Goal: Register for event/course

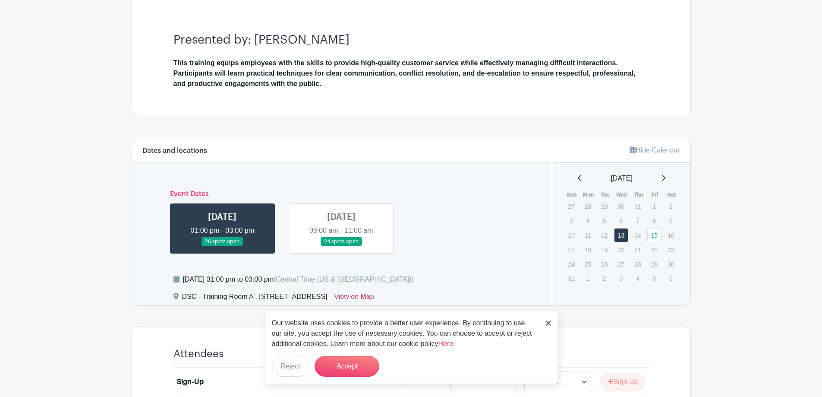
scroll to position [259, 0]
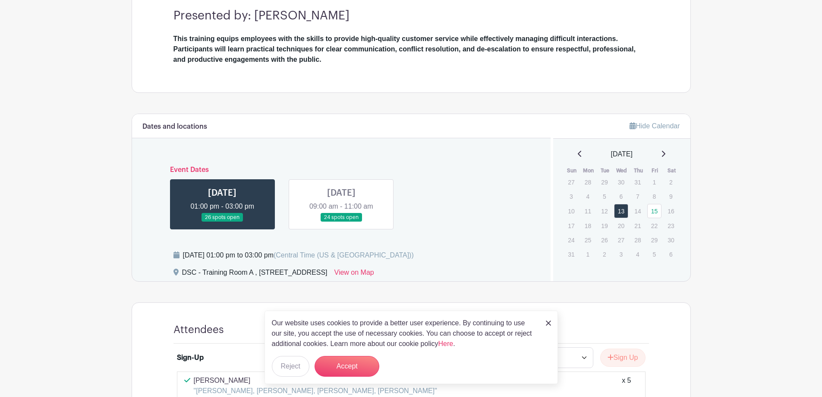
click at [548, 324] on img at bounding box center [548, 322] width 5 height 5
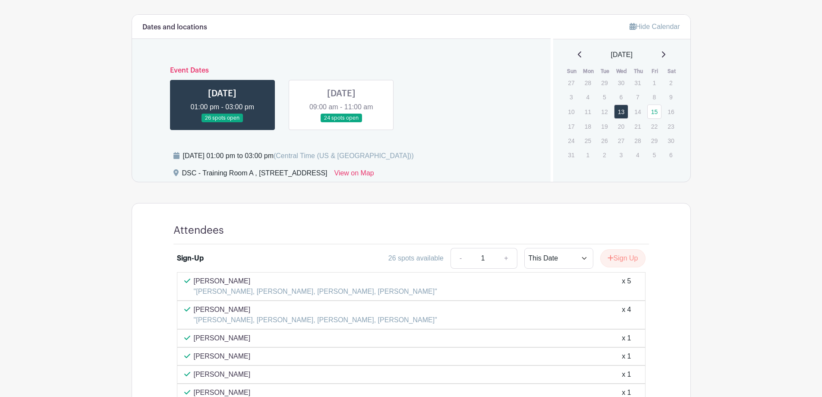
scroll to position [345, 0]
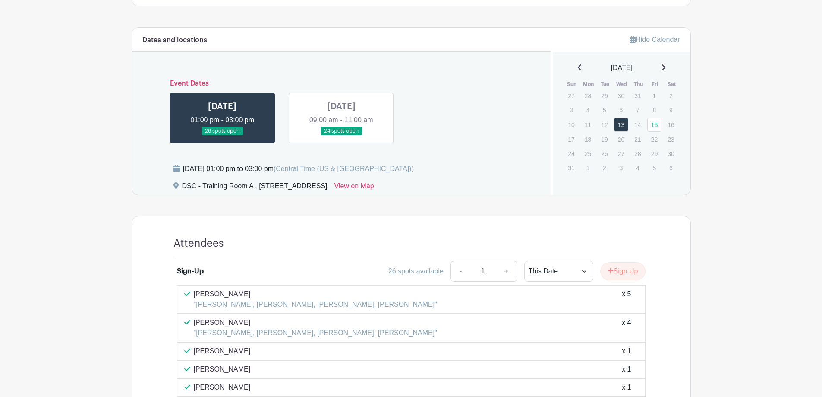
click at [341, 135] on link at bounding box center [341, 135] width 0 height 0
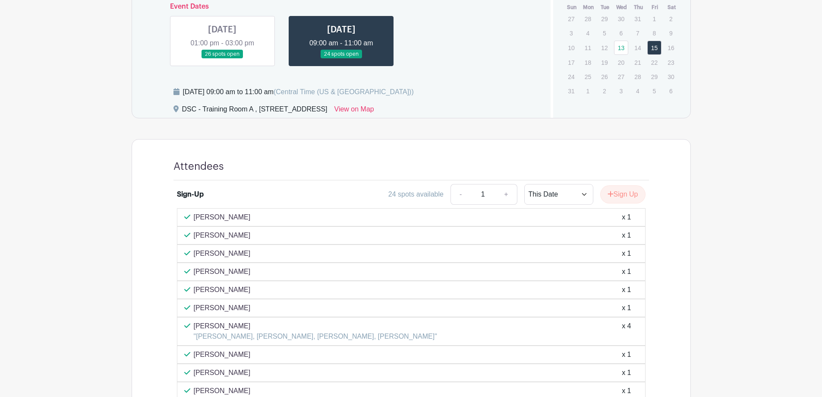
scroll to position [386, 0]
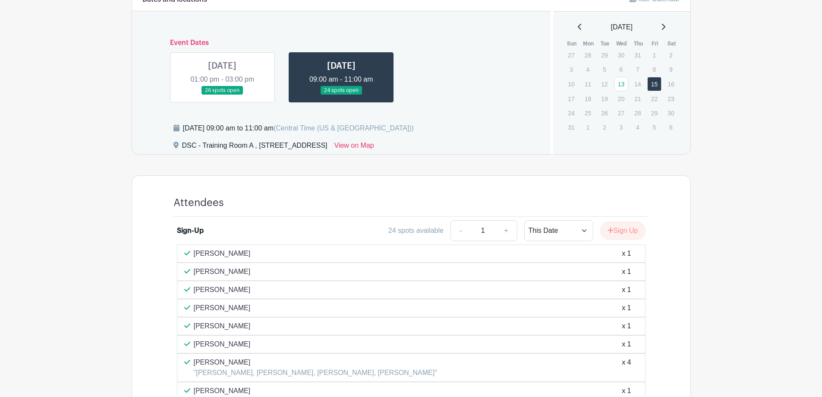
click at [222, 95] on link at bounding box center [222, 95] width 0 height 0
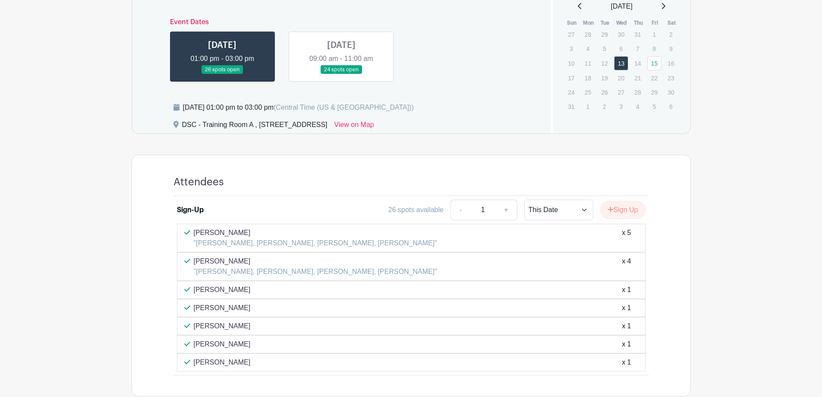
scroll to position [386, 0]
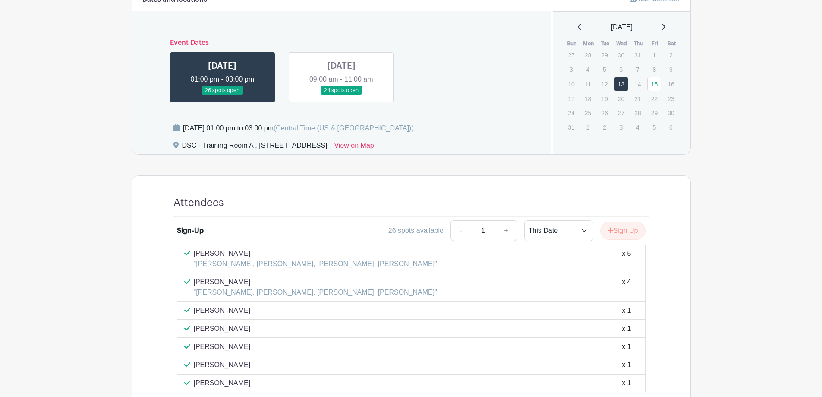
click at [341, 95] on link at bounding box center [341, 95] width 0 height 0
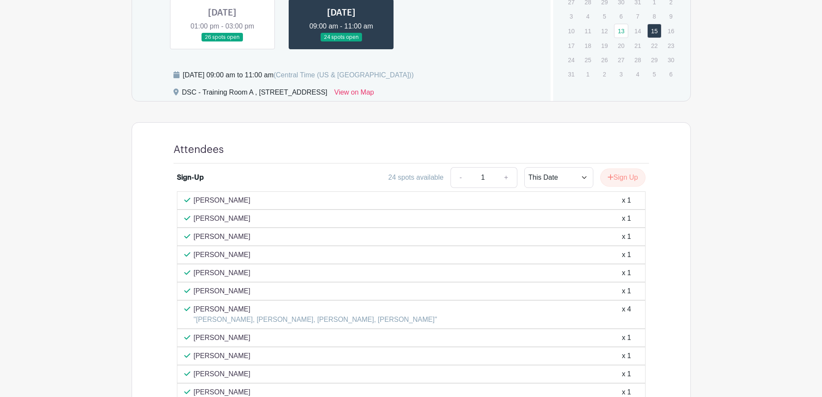
scroll to position [429, 0]
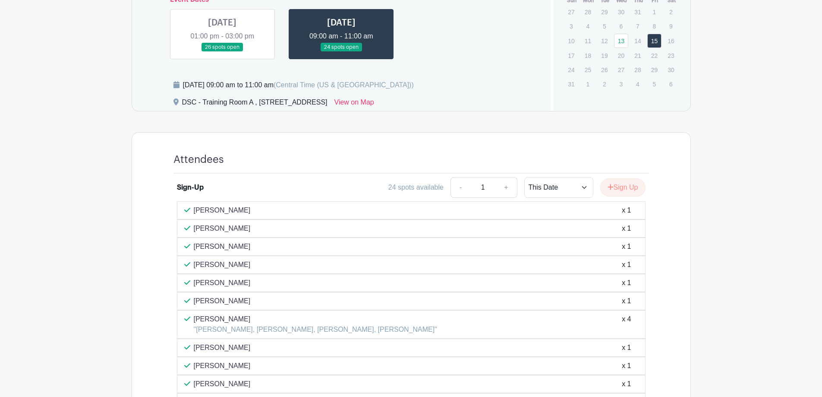
click at [222, 52] on link at bounding box center [222, 52] width 0 height 0
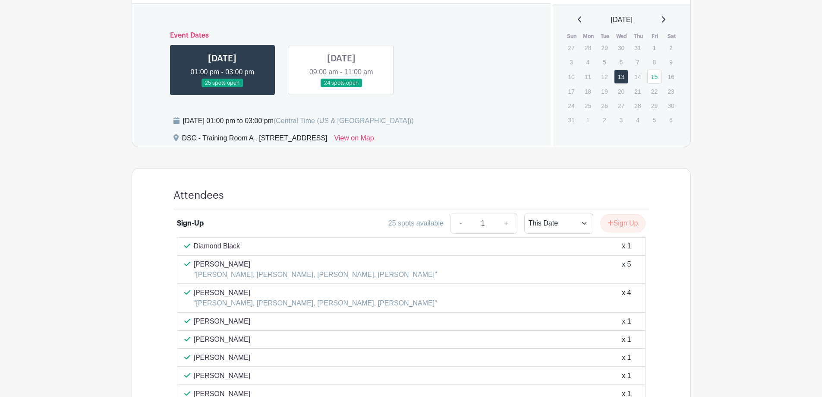
scroll to position [435, 0]
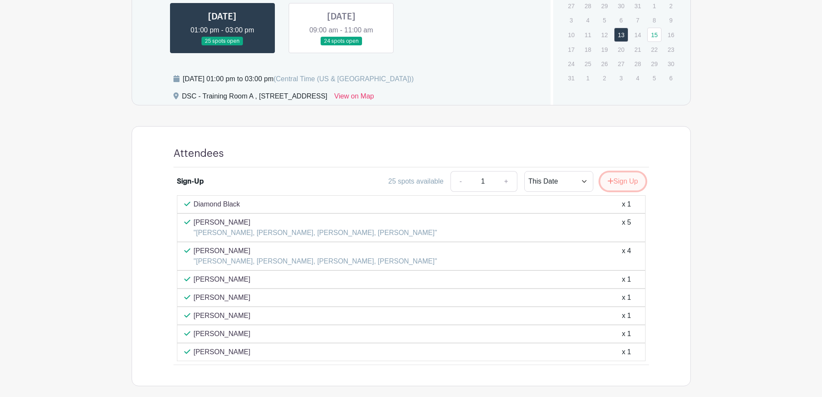
click at [623, 181] on button "Sign Up" at bounding box center [622, 181] width 45 height 18
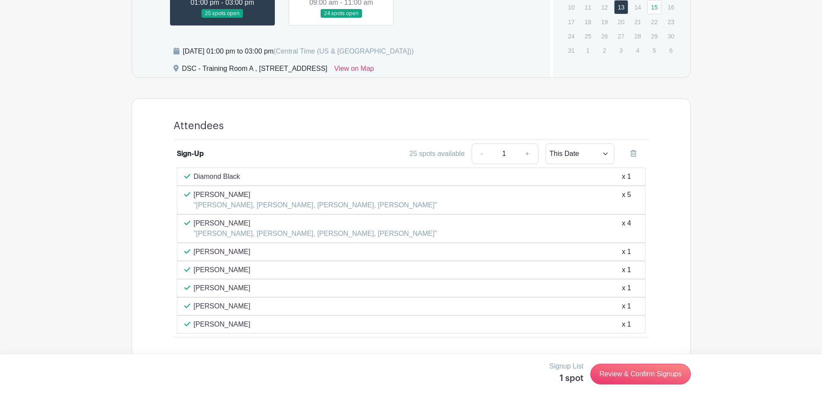
scroll to position [478, 0]
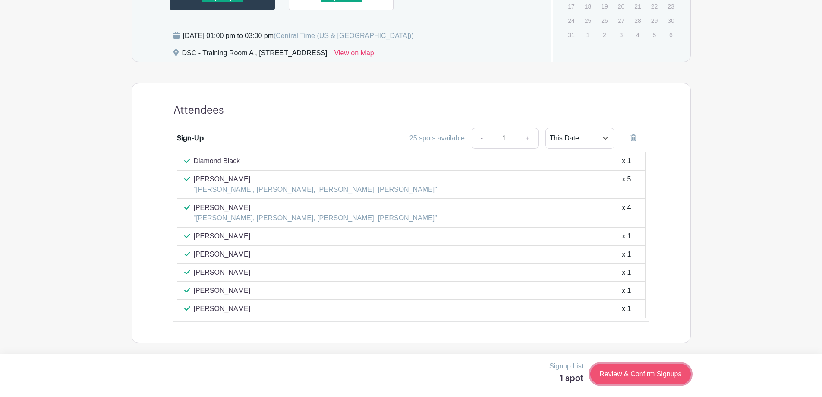
click at [639, 375] on link "Review & Confirm Signups" at bounding box center [640, 373] width 100 height 21
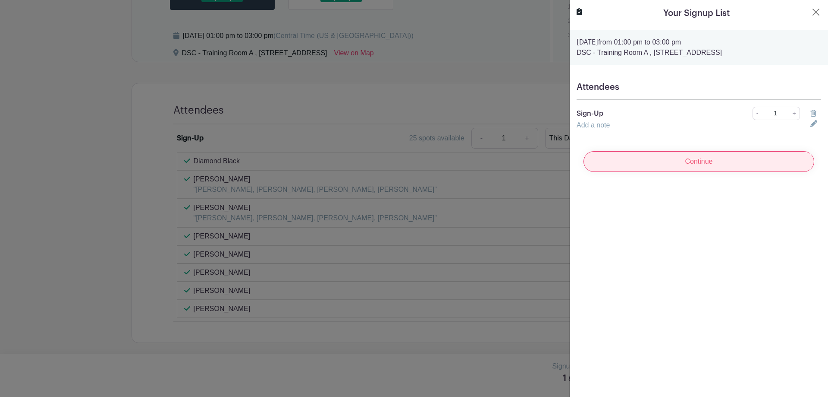
click at [699, 163] on input "Continue" at bounding box center [699, 161] width 231 height 21
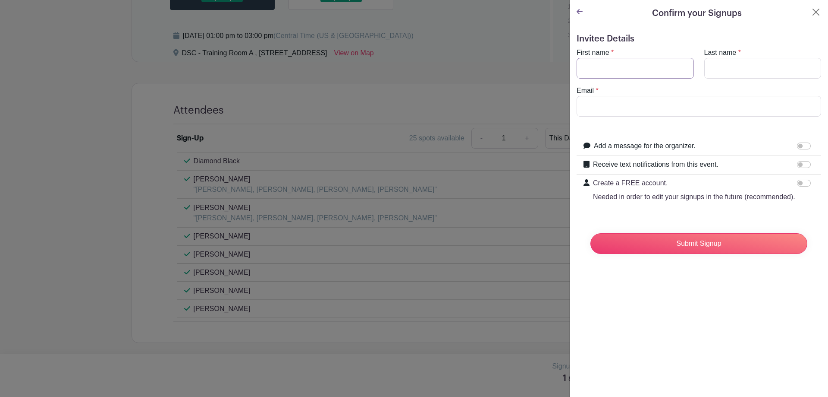
click at [642, 72] on input "First name" at bounding box center [635, 68] width 117 height 21
type input "Beau"
click at [726, 57] on label "Last name" at bounding box center [721, 52] width 32 height 10
click at [726, 58] on input "Last name" at bounding box center [763, 68] width 117 height 21
click at [724, 68] on input "Last name" at bounding box center [763, 68] width 117 height 21
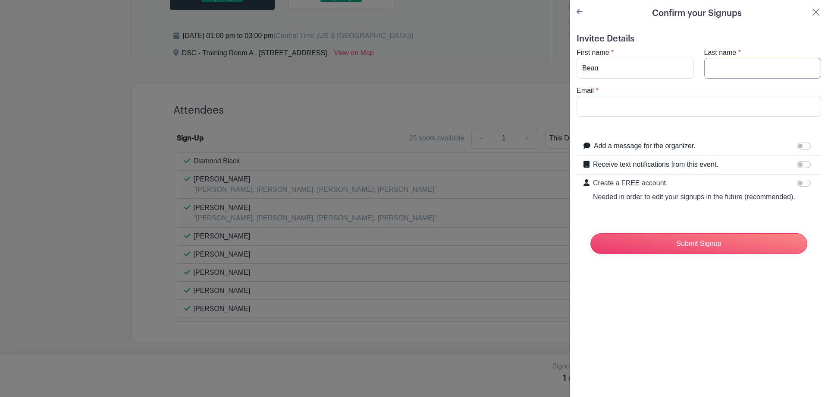
type input "[PERSON_NAME]"
click at [663, 106] on input "Email" at bounding box center [699, 106] width 245 height 21
type input "[EMAIL_ADDRESS][DOMAIN_NAME]"
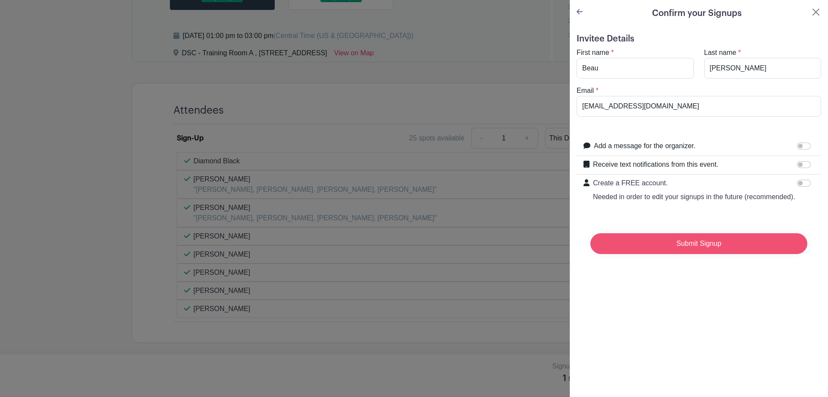
click at [685, 252] on input "Submit Signup" at bounding box center [699, 243] width 217 height 21
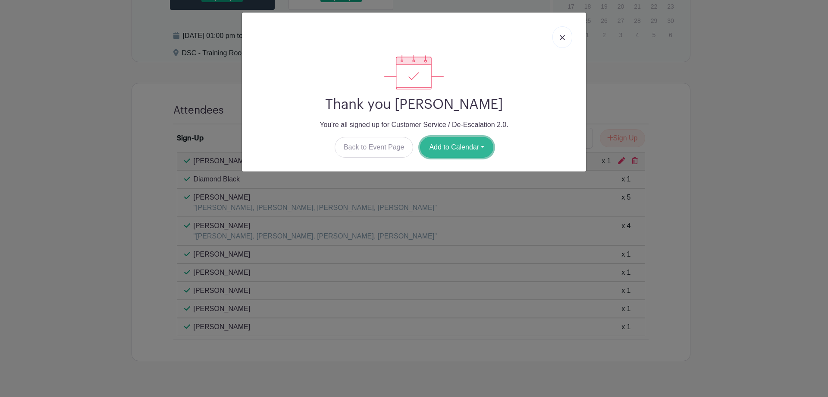
click at [450, 148] on button "Add to Calendar" at bounding box center [456, 147] width 73 height 21
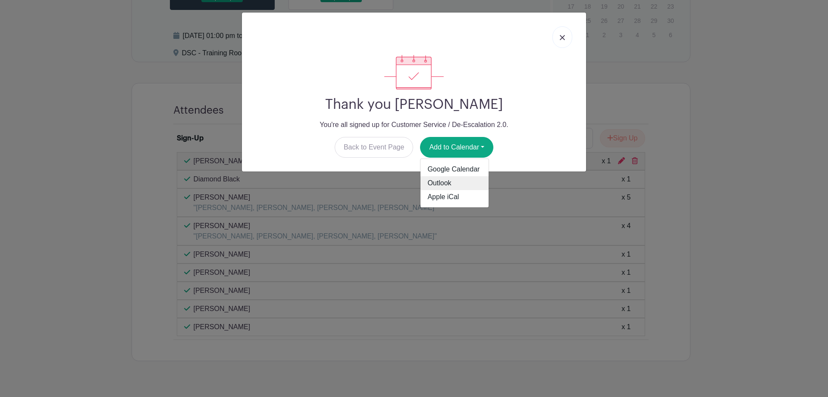
click at [444, 185] on link "Outlook" at bounding box center [455, 183] width 68 height 14
click at [565, 35] on link at bounding box center [563, 37] width 20 height 22
